Goal: Check status: Check status

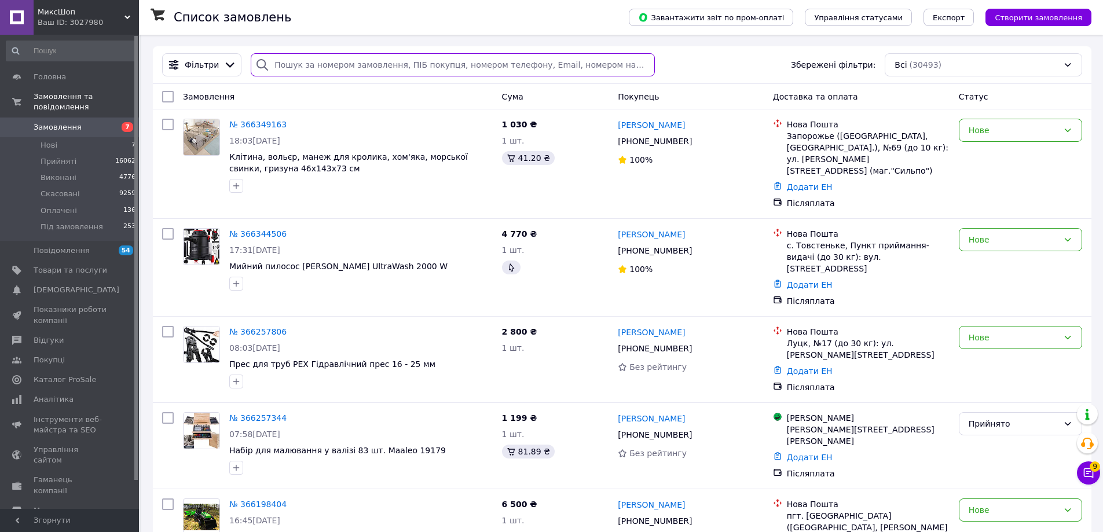
paste input "0503042326"
type input "0503042326"
paste input "0503042326"
type input "0503042326"
